Goal: Find specific page/section: Find specific page/section

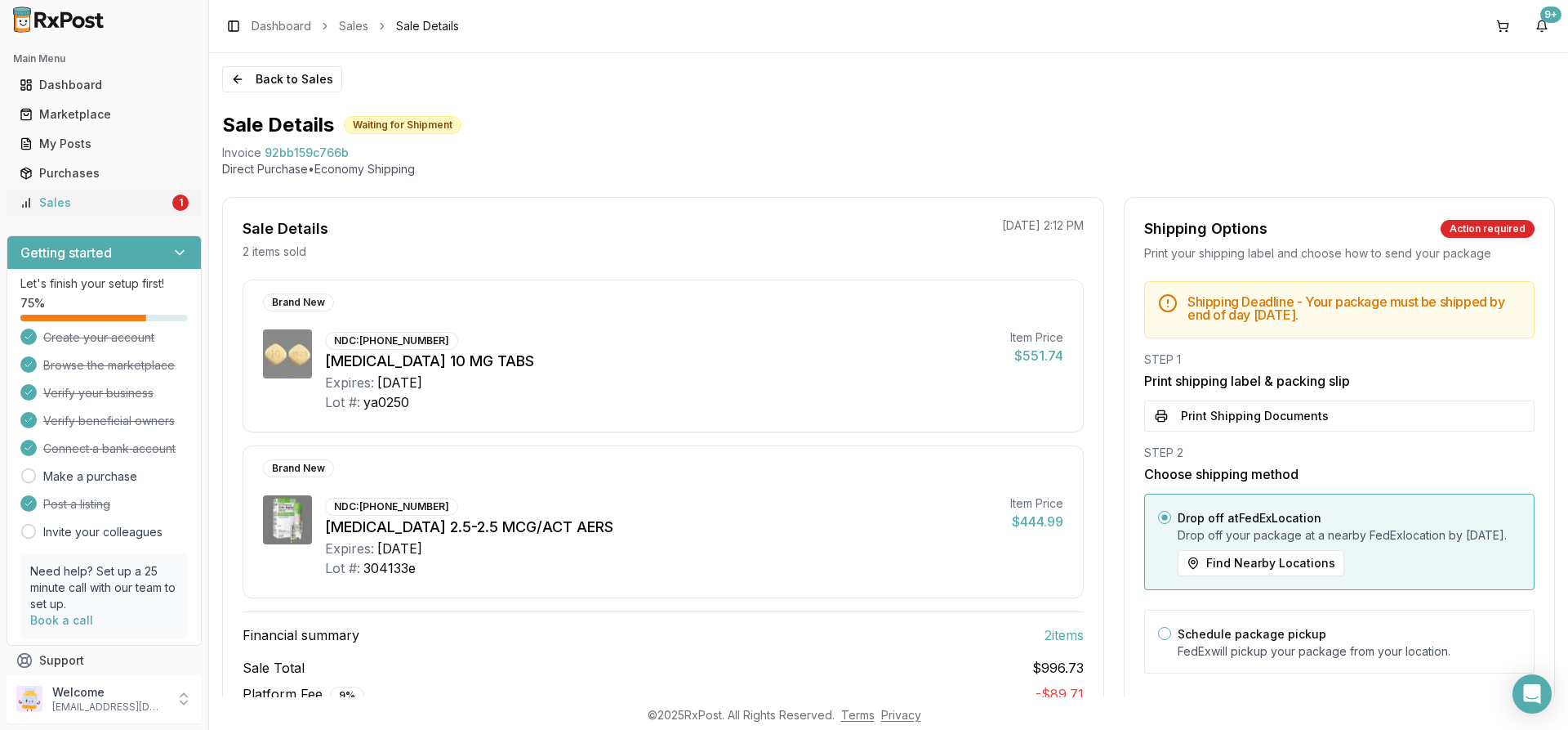
click at [160, 207] on div "Sales" at bounding box center [94, 203] width 150 height 17
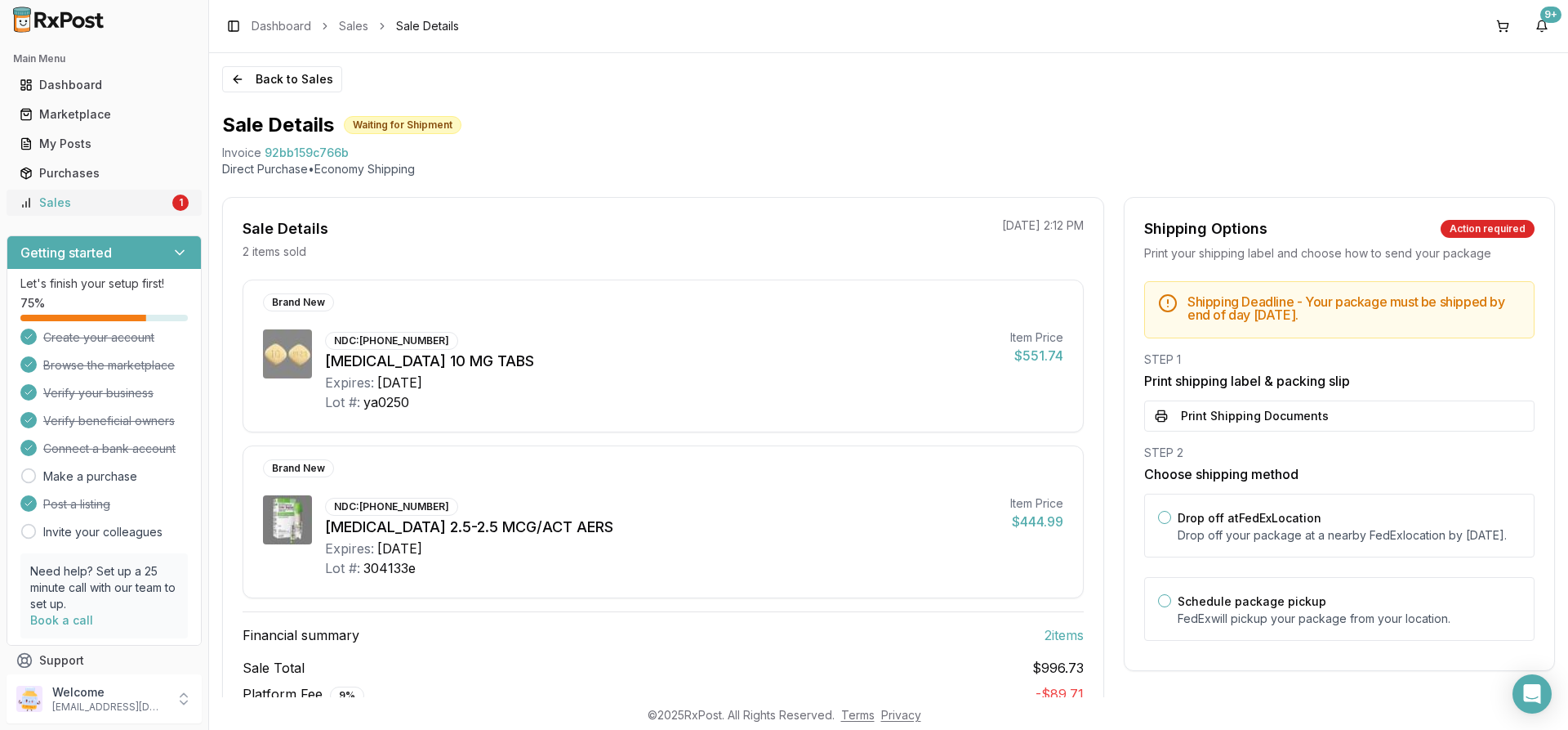
click at [138, 202] on div "Sales" at bounding box center [94, 203] width 150 height 17
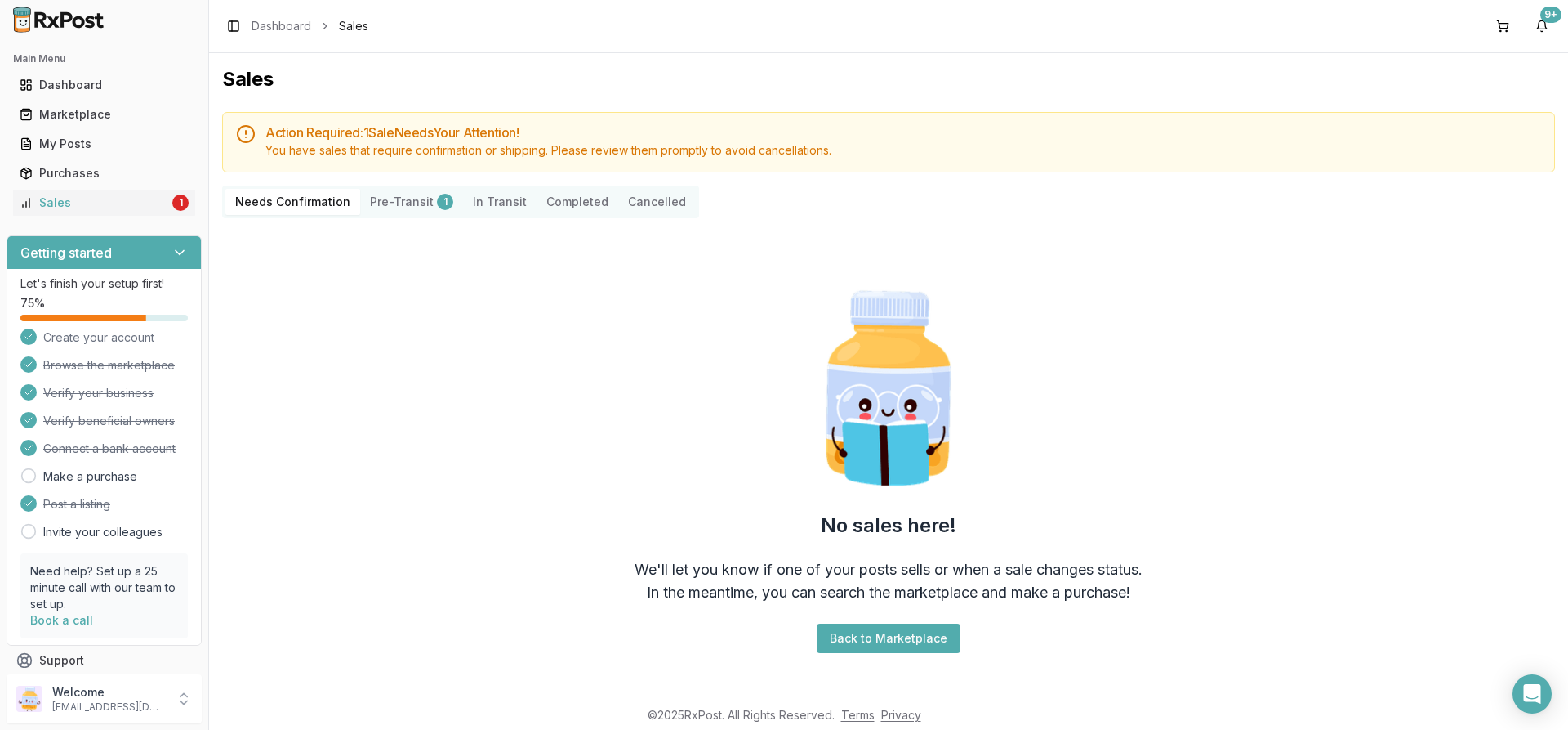
click at [387, 210] on button "Pre-Transit 1" at bounding box center [412, 201] width 103 height 26
